Goal: Find contact information: Find contact information

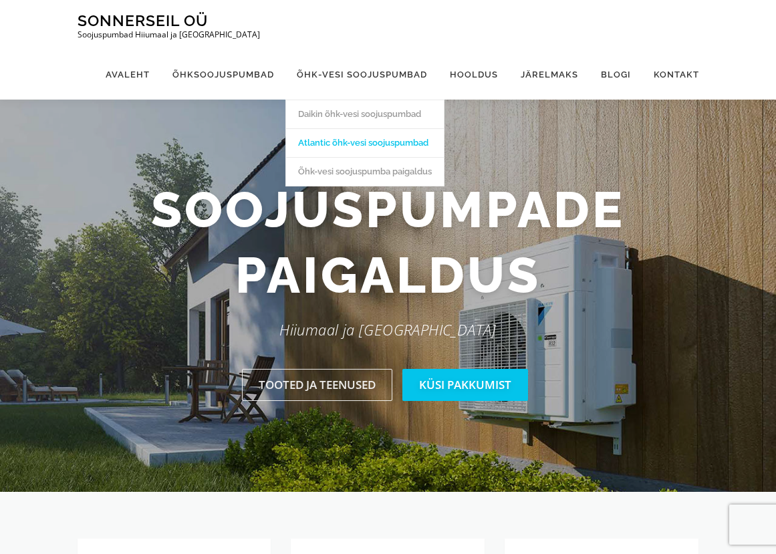
click at [385, 142] on link "Atlantic õhk-vesi soojuspumbad" at bounding box center [365, 142] width 158 height 29
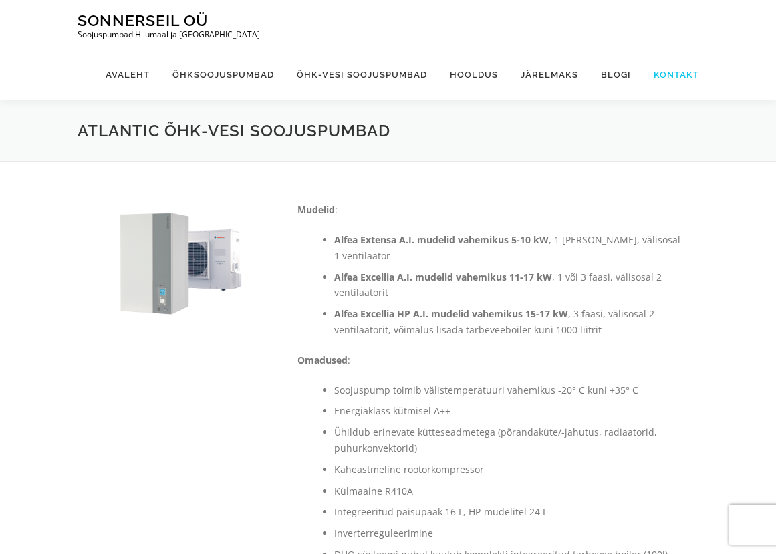
click at [685, 71] on link "Kontakt" at bounding box center [671, 74] width 57 height 50
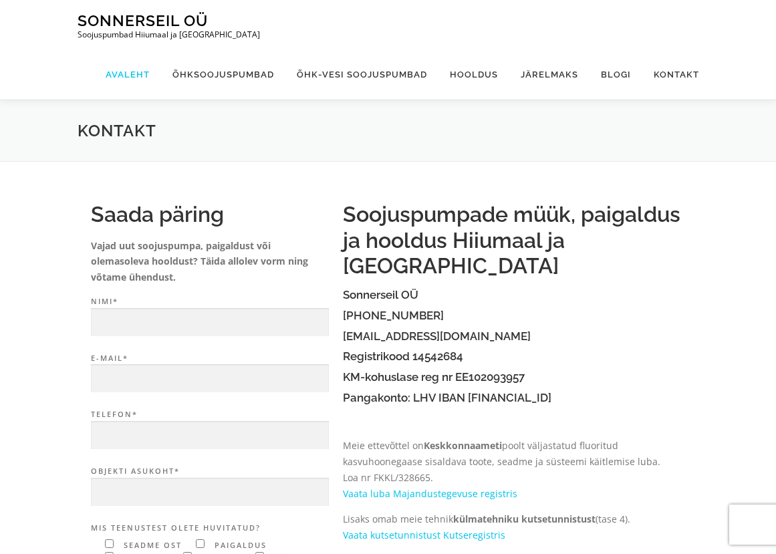
click at [149, 70] on link "Avaleht" at bounding box center [127, 74] width 67 height 50
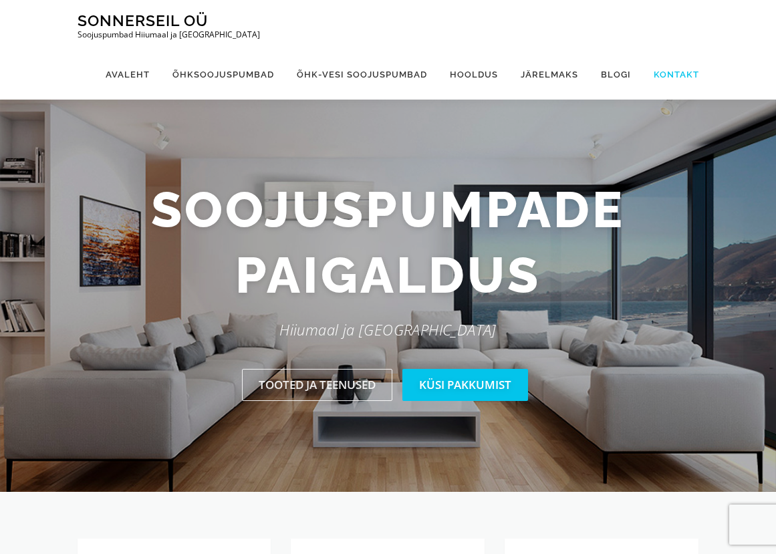
click at [679, 66] on link "Kontakt" at bounding box center [671, 74] width 57 height 50
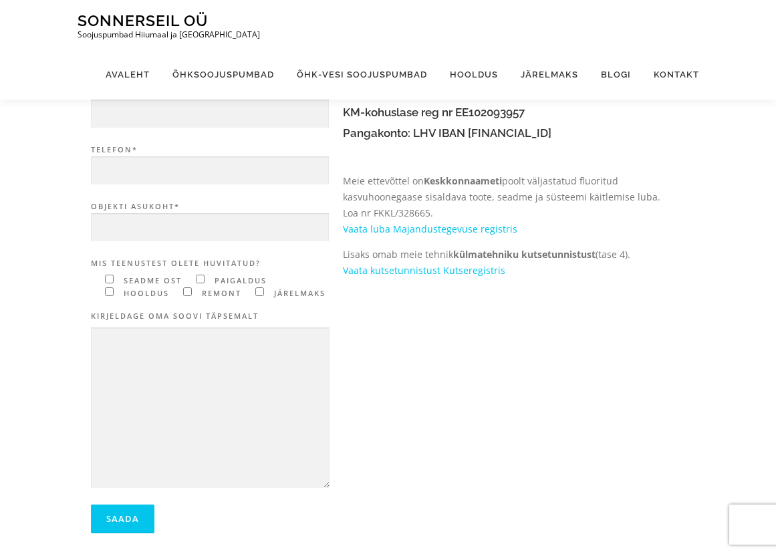
scroll to position [268, 0]
